Goal: Information Seeking & Learning: Find specific fact

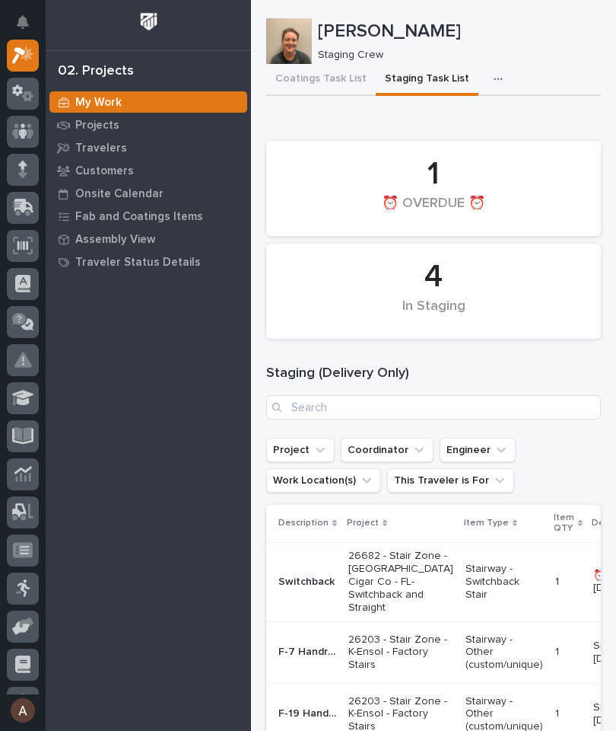
click at [110, 149] on p "Travelers" at bounding box center [101, 149] width 52 height 14
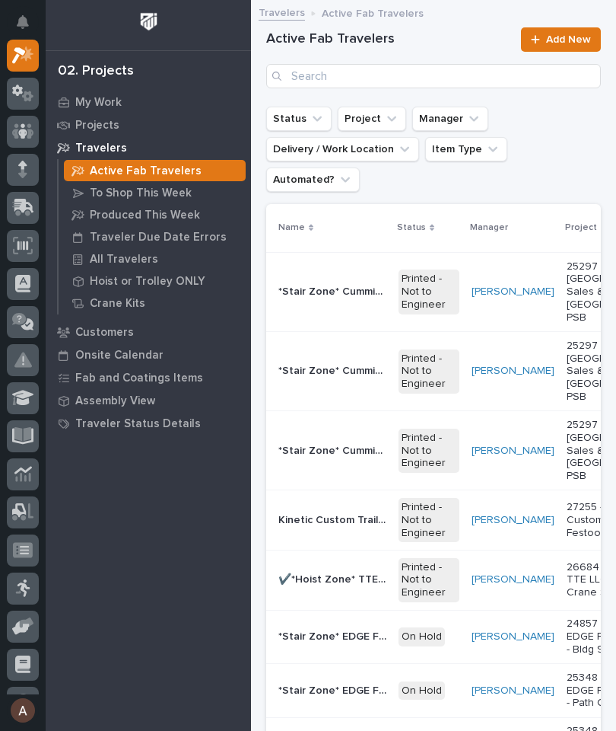
click at [138, 265] on p "All Travelers" at bounding box center [124, 260] width 68 height 14
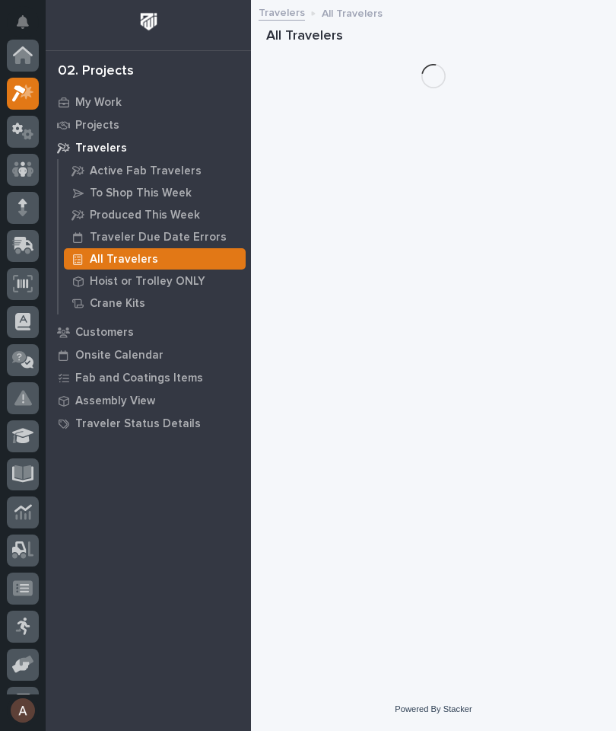
scroll to position [38, 0]
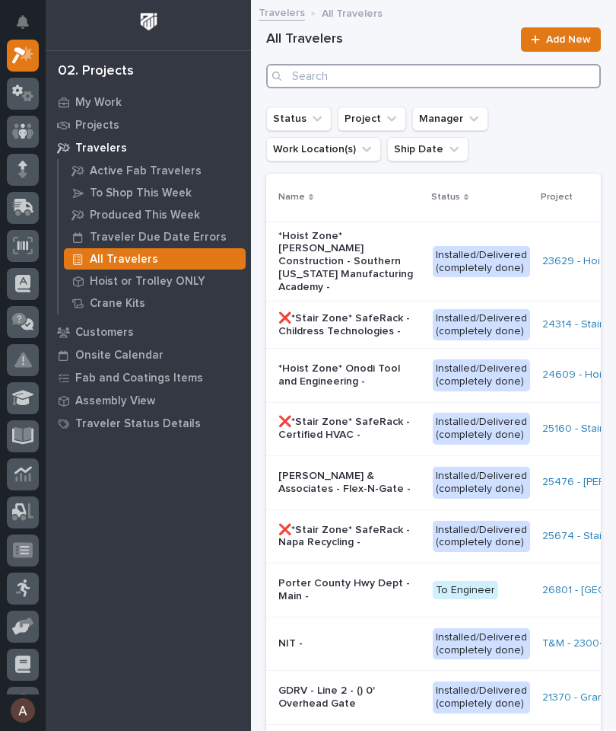
click at [440, 81] on input "Search" at bounding box center [433, 76] width 335 height 24
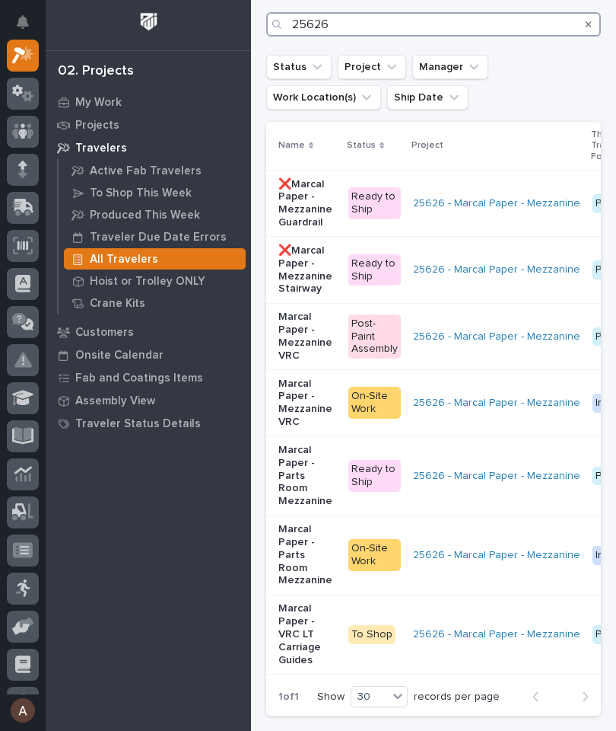
scroll to position [51, 0]
type input "25626"
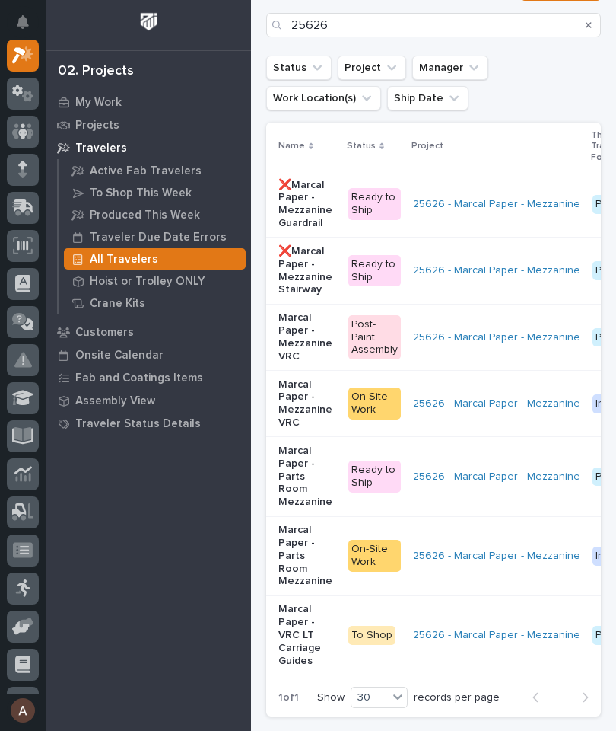
click at [381, 86] on button "Work Location(s)" at bounding box center [323, 98] width 115 height 24
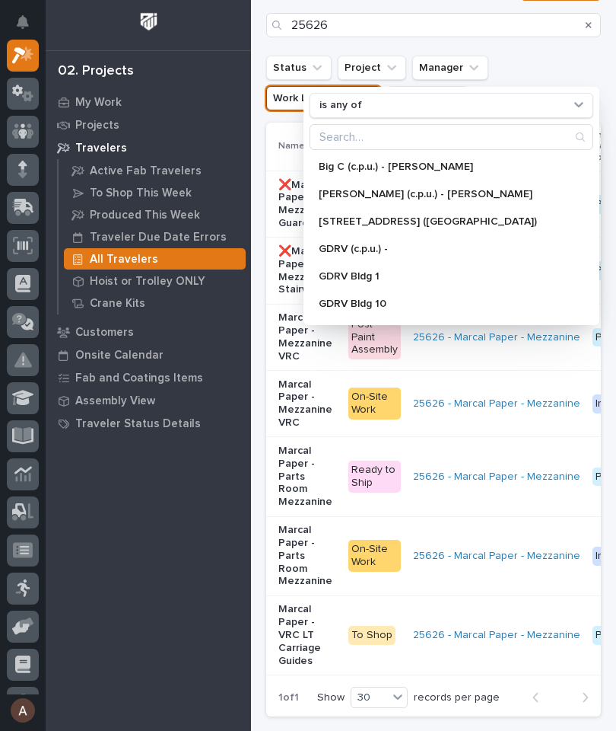
click at [270, 115] on div "All Travelers 25626 Add New Status Project Manager Work Location(s) is any of B…" at bounding box center [433, 343] width 335 height 770
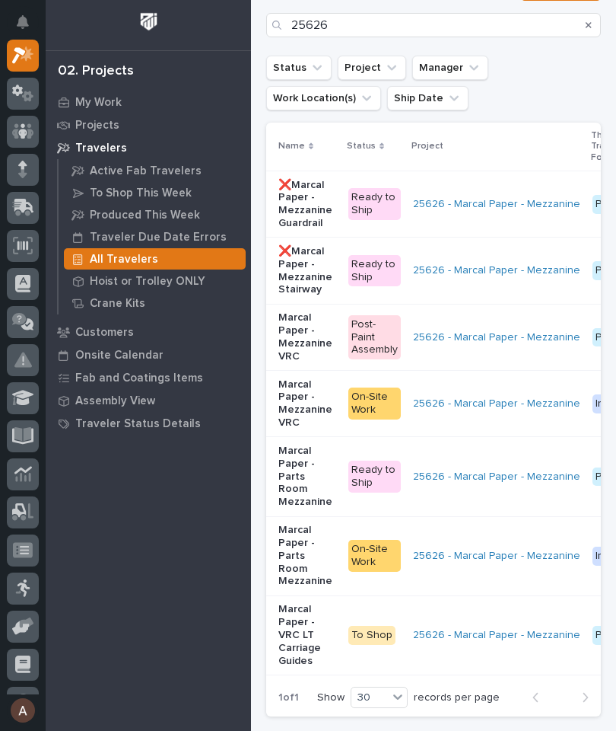
click at [295, 311] on p "Marcal Paper - Mezzanine VRC" at bounding box center [308, 336] width 58 height 51
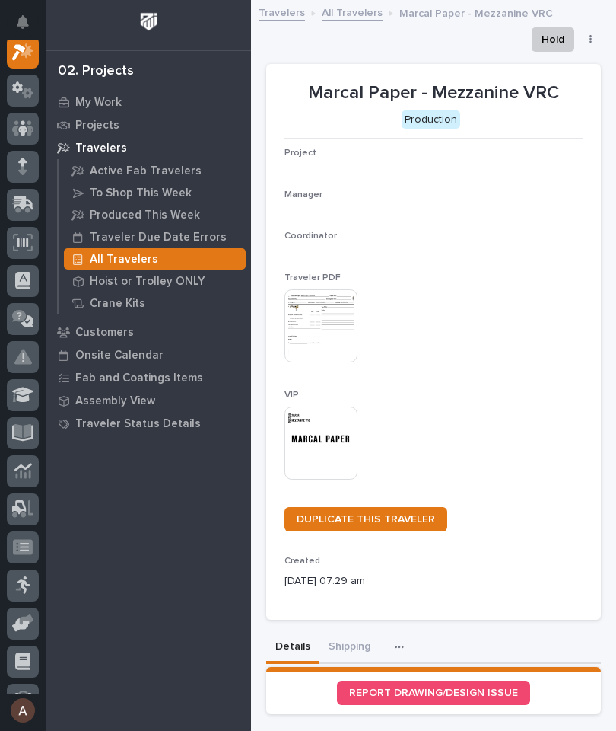
scroll to position [38, 0]
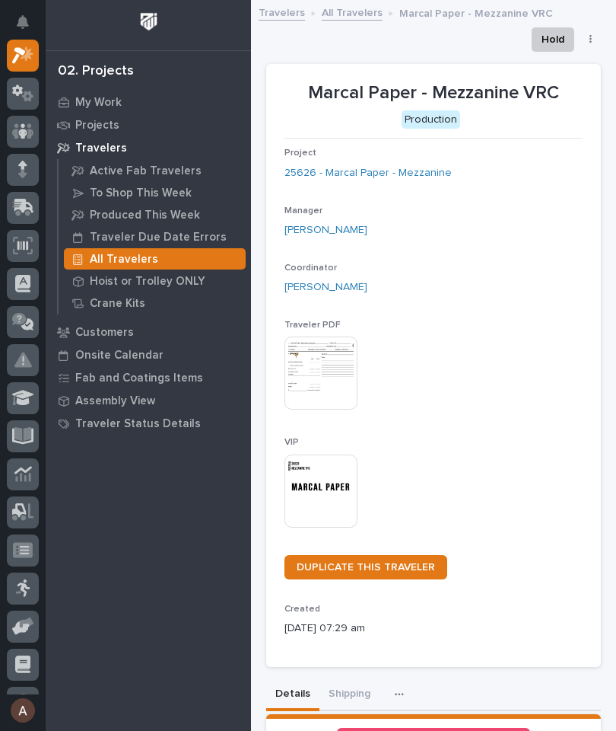
click at [325, 472] on img at bounding box center [321, 490] width 73 height 73
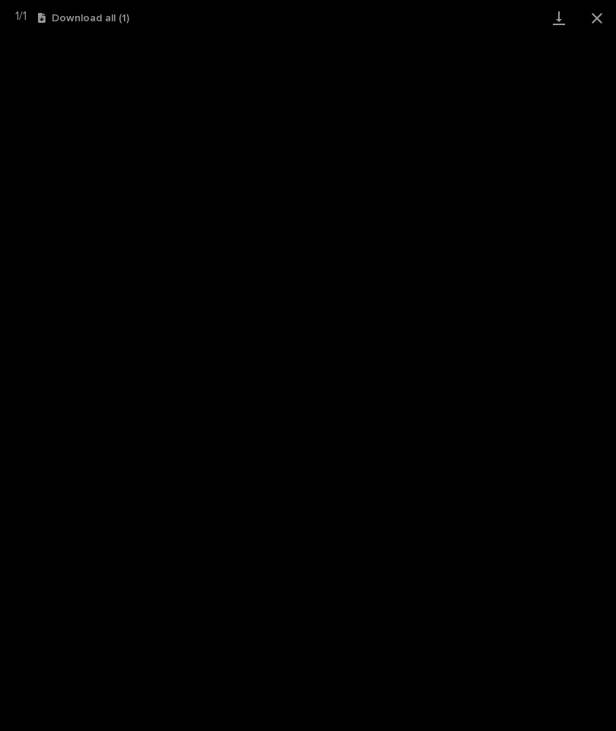
click at [556, 23] on link "Download" at bounding box center [559, 18] width 38 height 36
click at [604, 14] on button "Close gallery" at bounding box center [597, 18] width 38 height 36
